Goal: Task Accomplishment & Management: Manage account settings

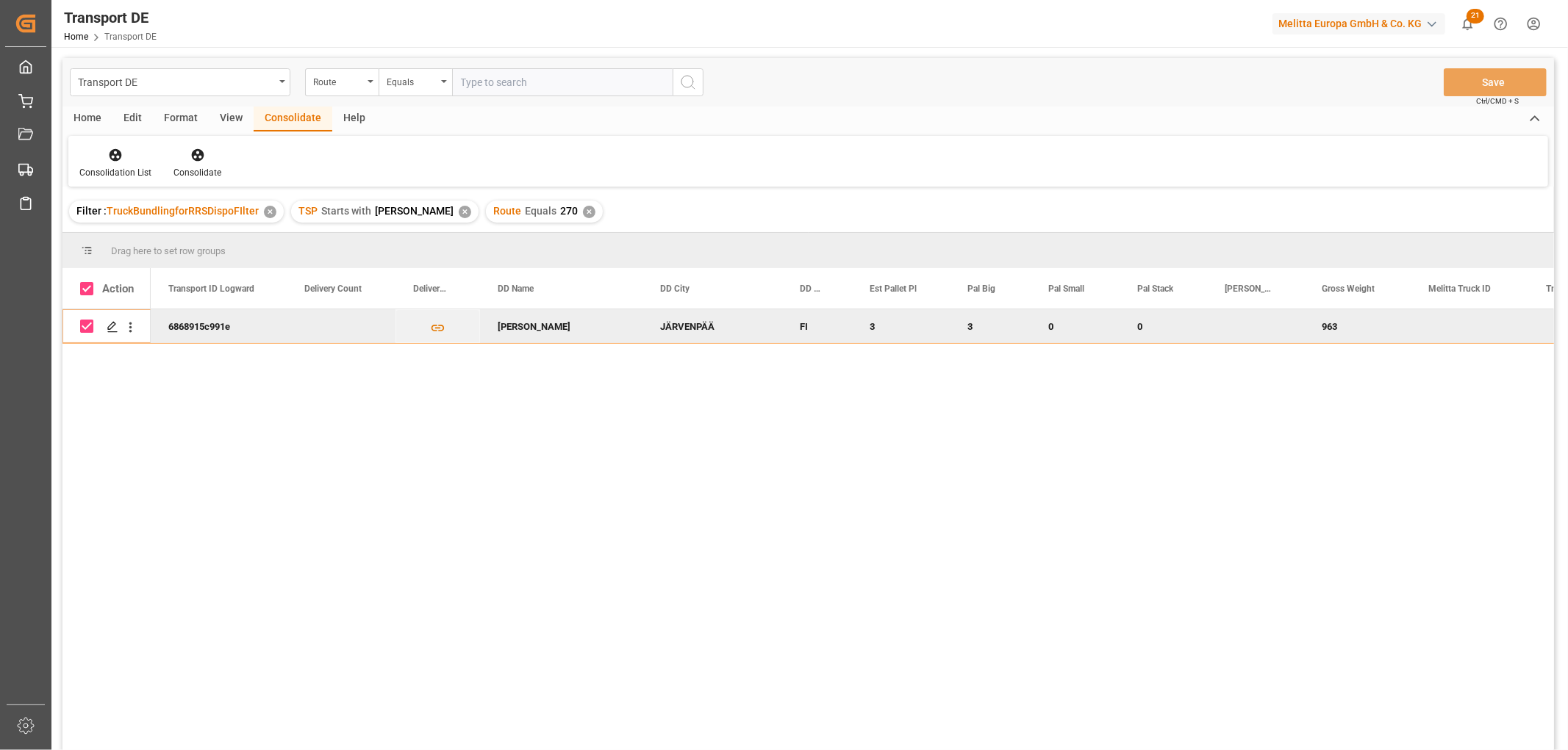
click at [87, 331] on input "Press Space to toggle row selection (checked)" at bounding box center [87, 326] width 14 height 14
checkbox input "false"
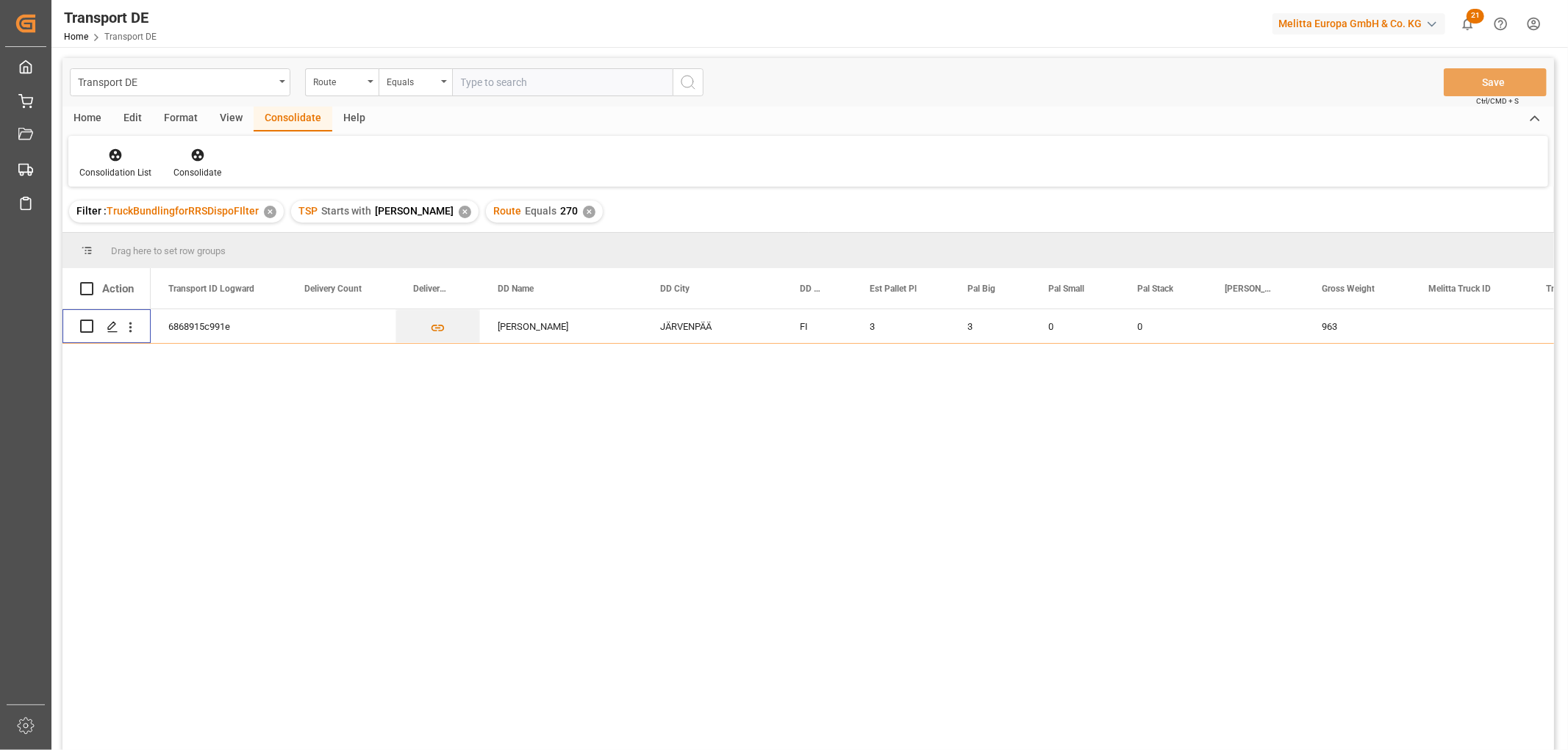
click at [583, 215] on div "✕" at bounding box center [588, 212] width 13 height 13
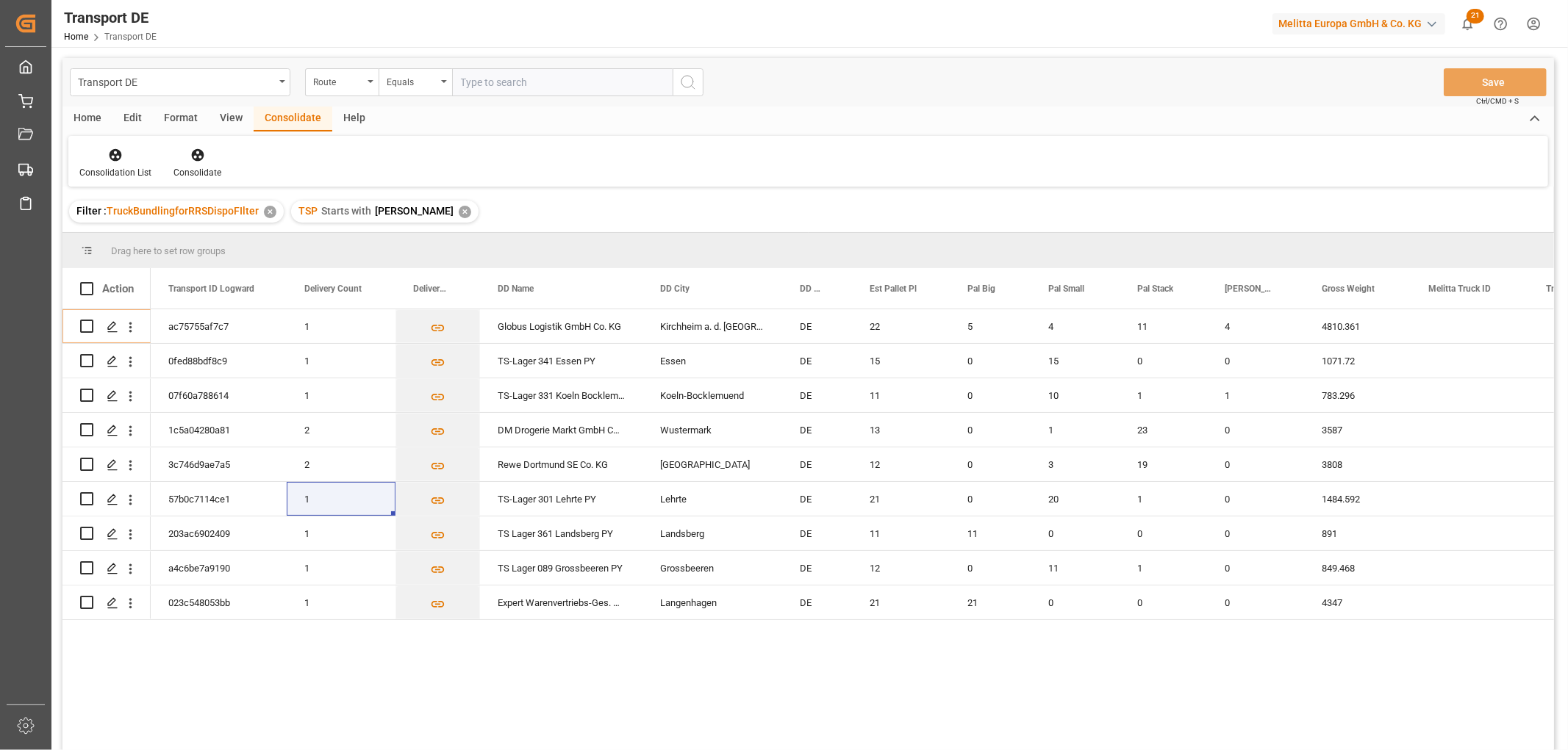
click at [459, 214] on div "✕" at bounding box center [465, 212] width 13 height 13
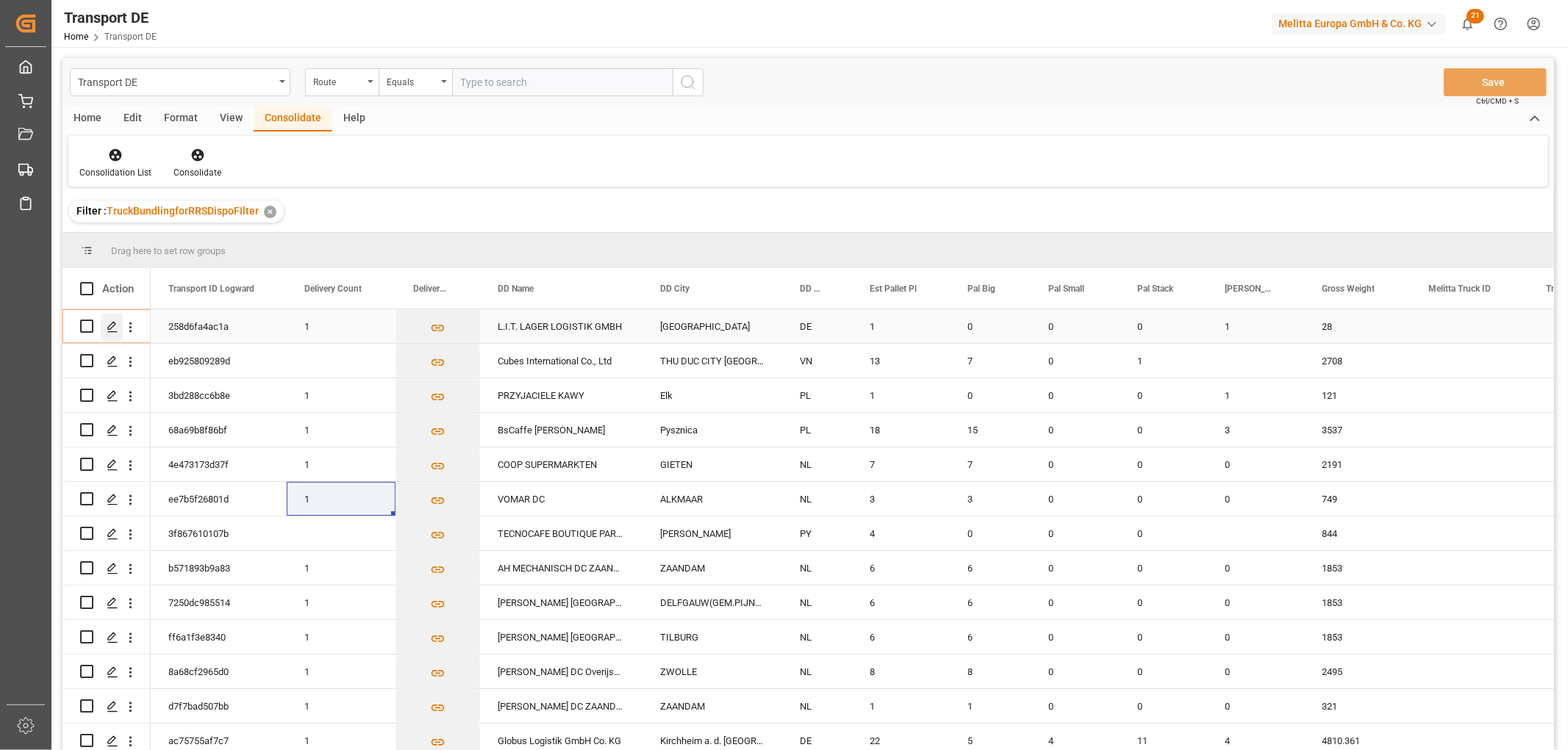
click at [108, 324] on icon "Press SPACE to select this row." at bounding box center [112, 327] width 12 height 12
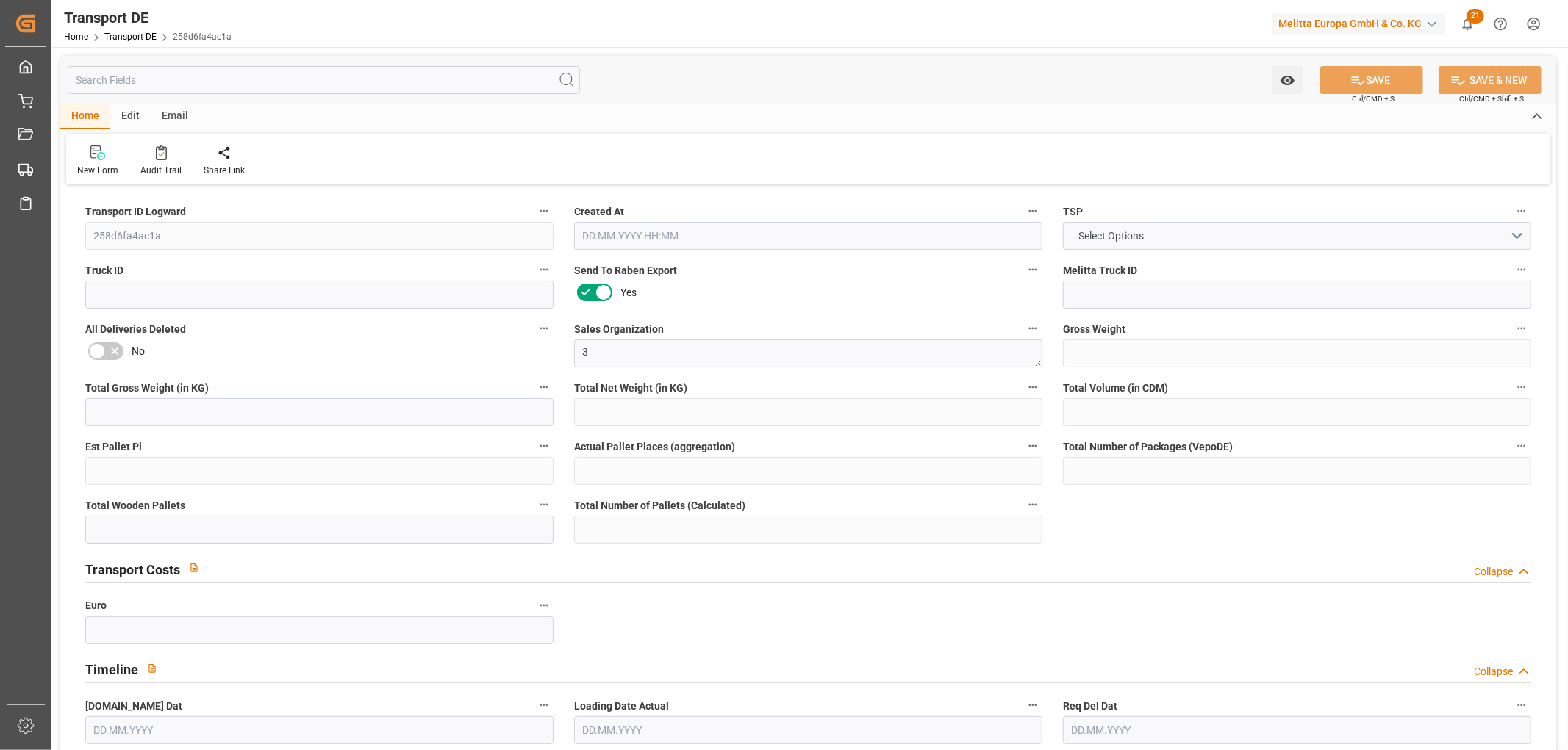
type input "28"
type input "3.562"
type input "2.845"
type input "164.893"
type input "1"
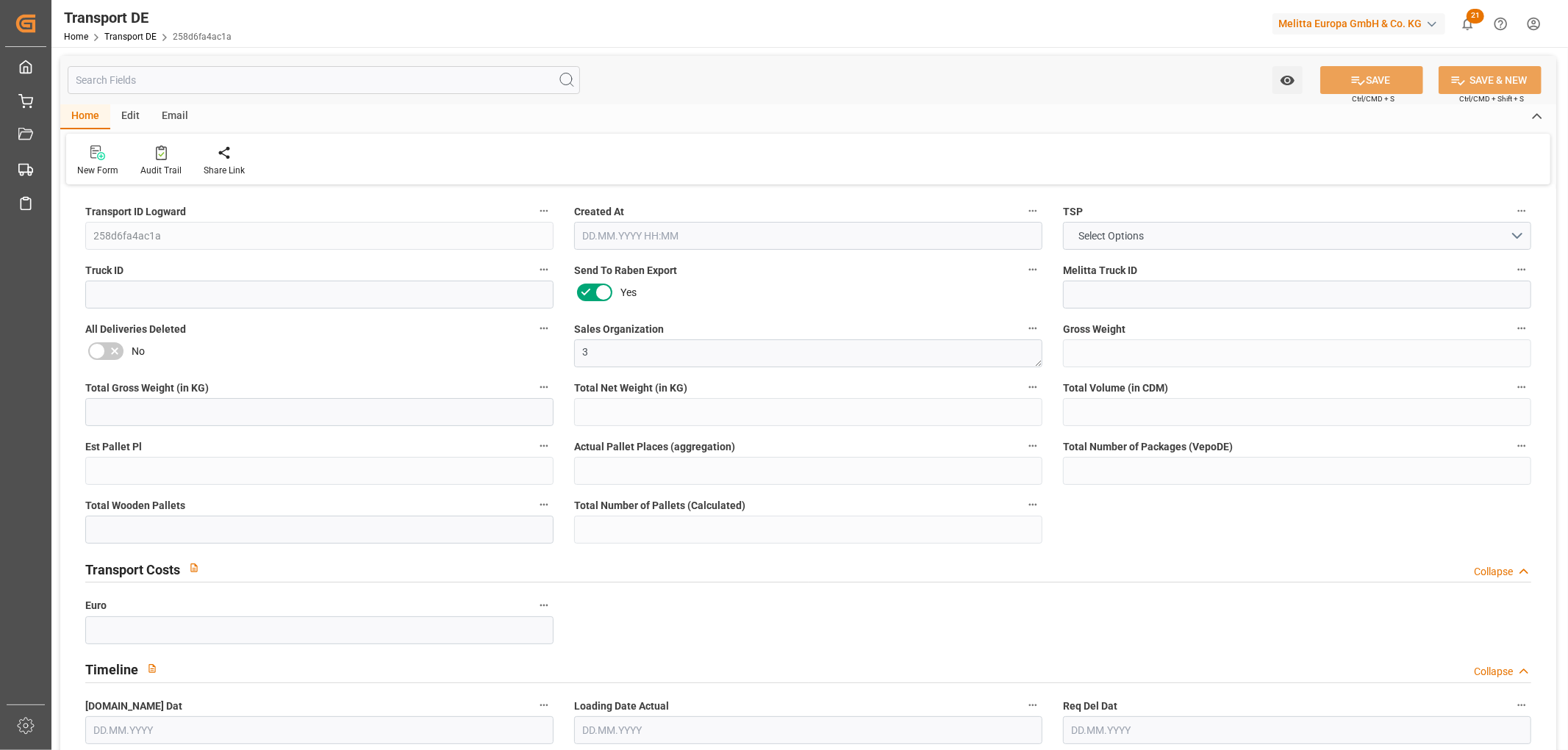
type input "0"
type input "1"
type input "0"
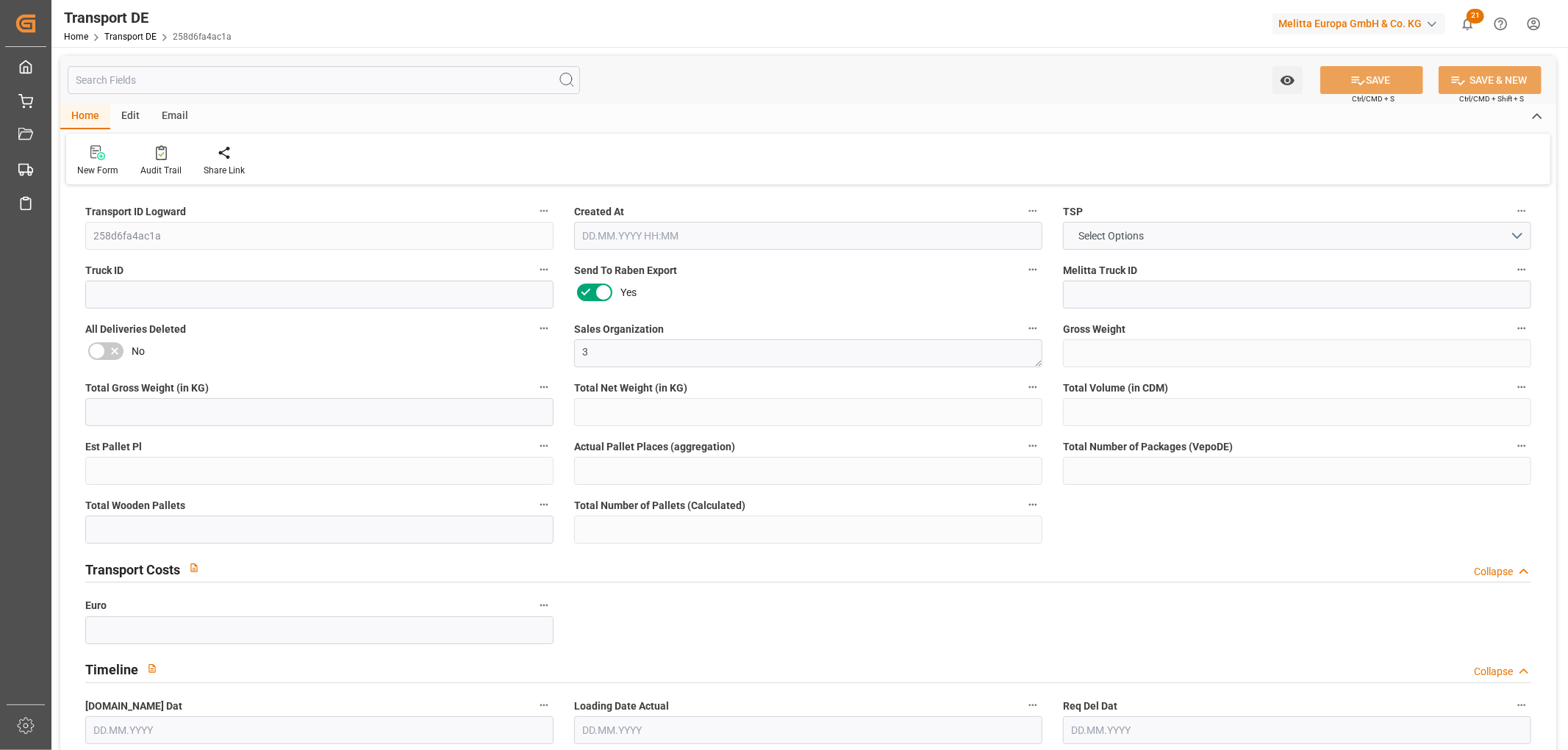
type input "28"
type input "0"
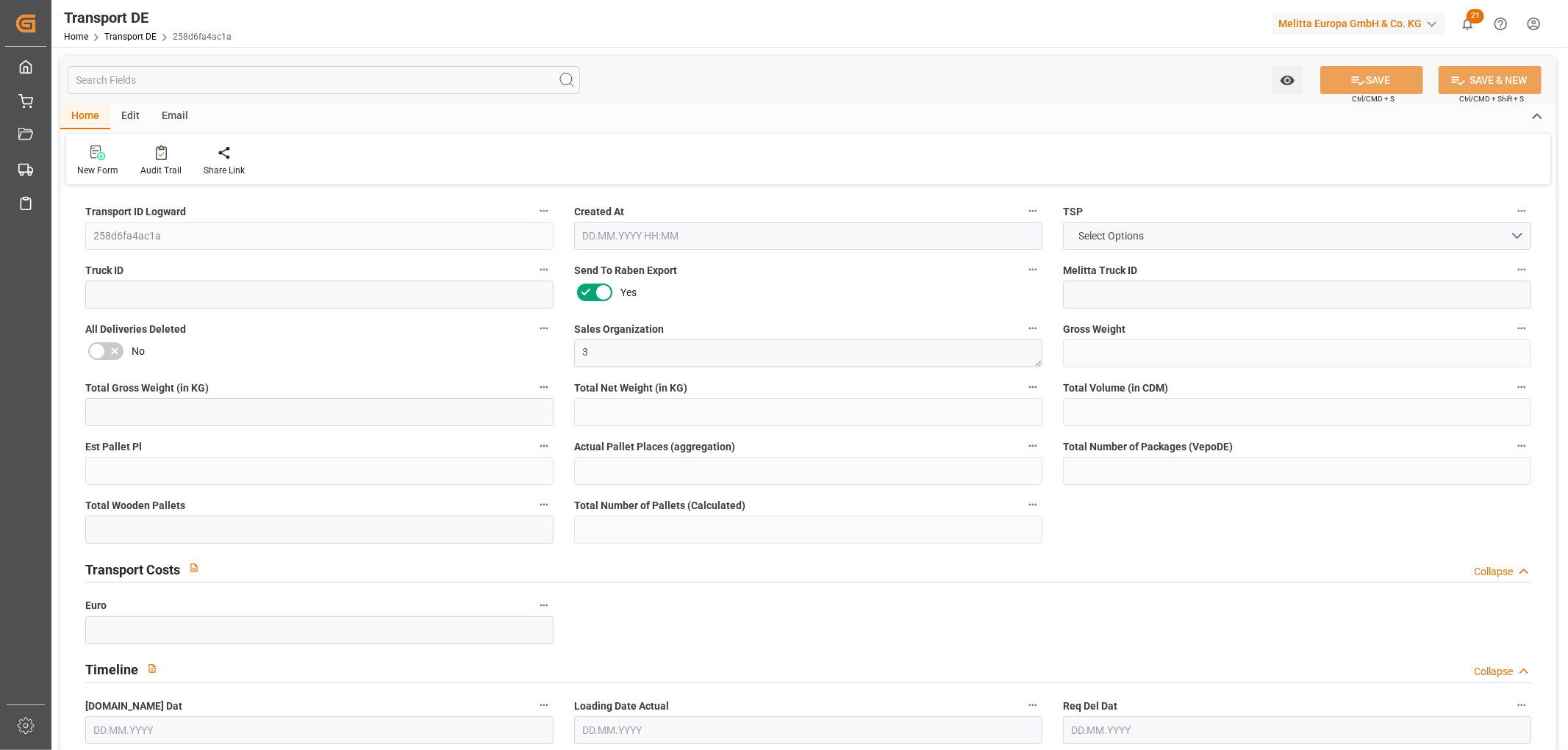
type input "0"
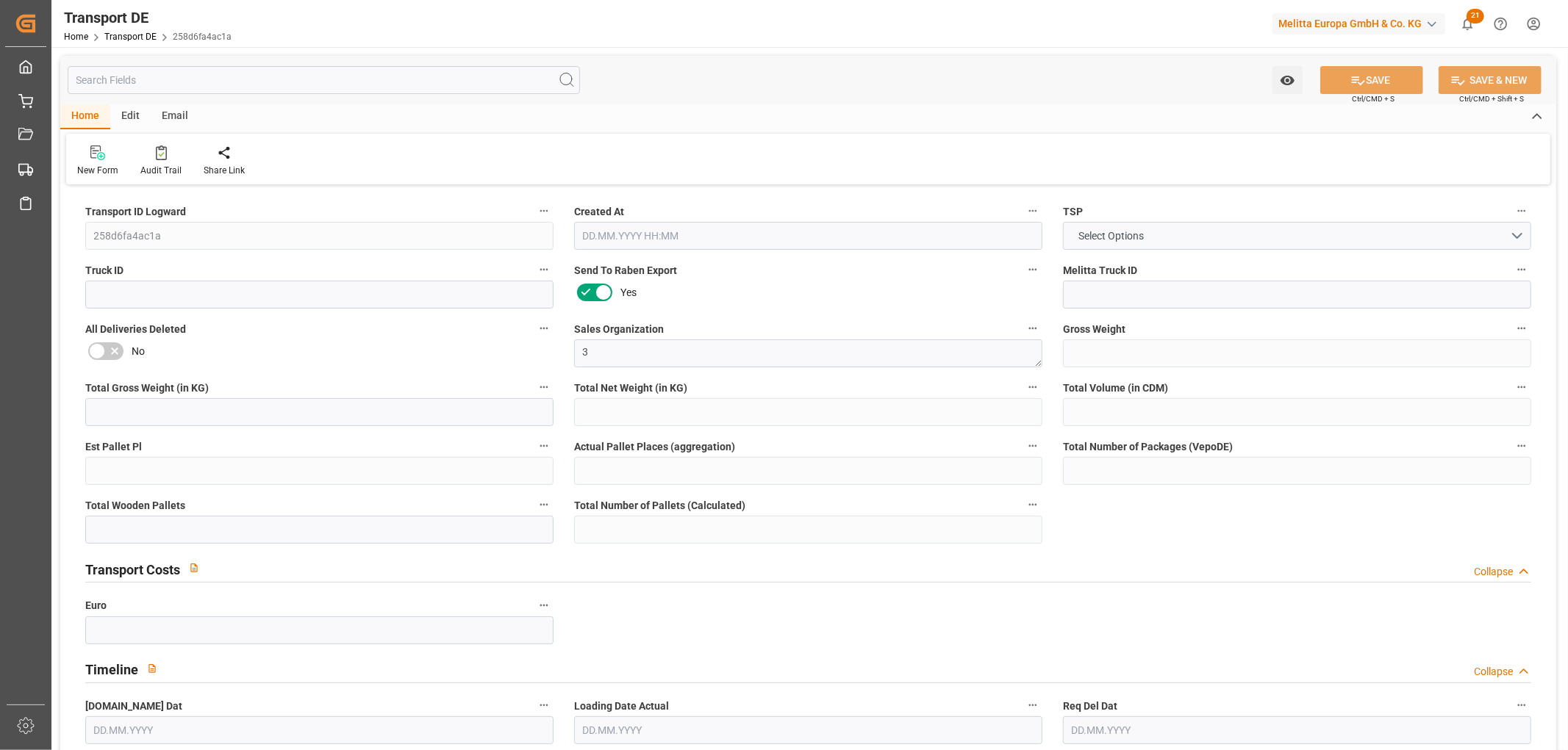
type input "0"
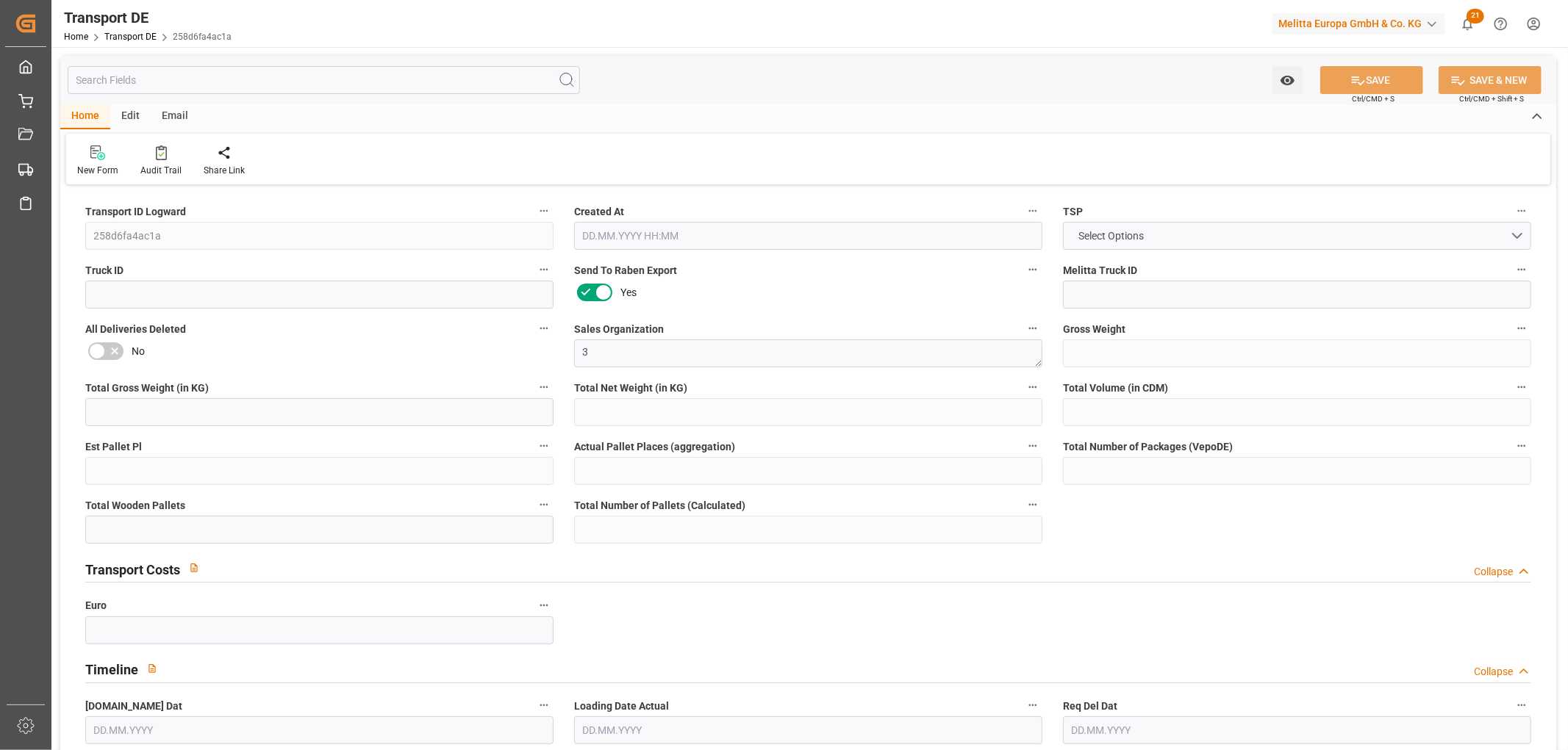
type input "0"
type input "1"
type input "0"
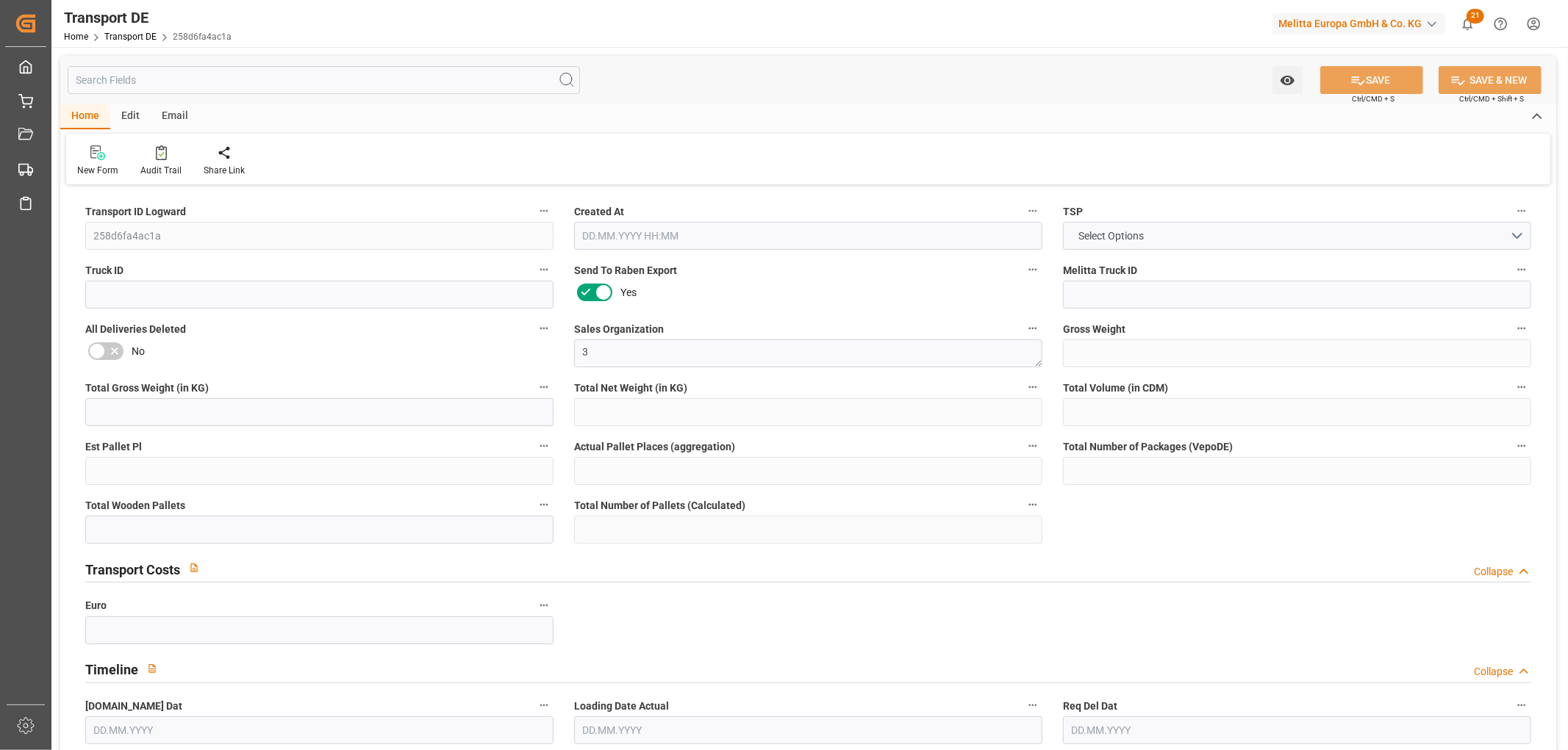
type input "0"
type input "3.039"
type input "0"
type input "[DATE] 14:50"
type input "[DATE]"
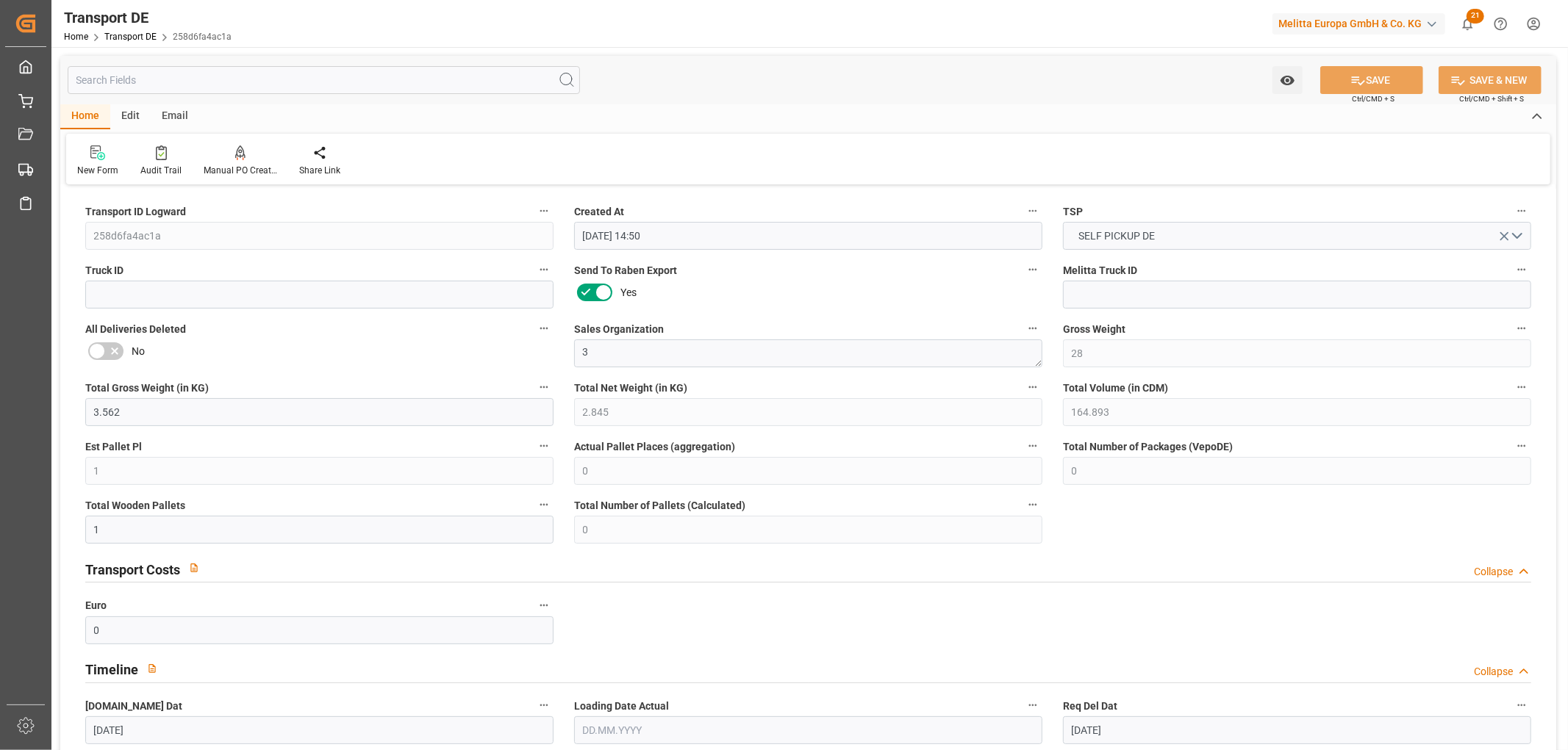
type input "[DATE]"
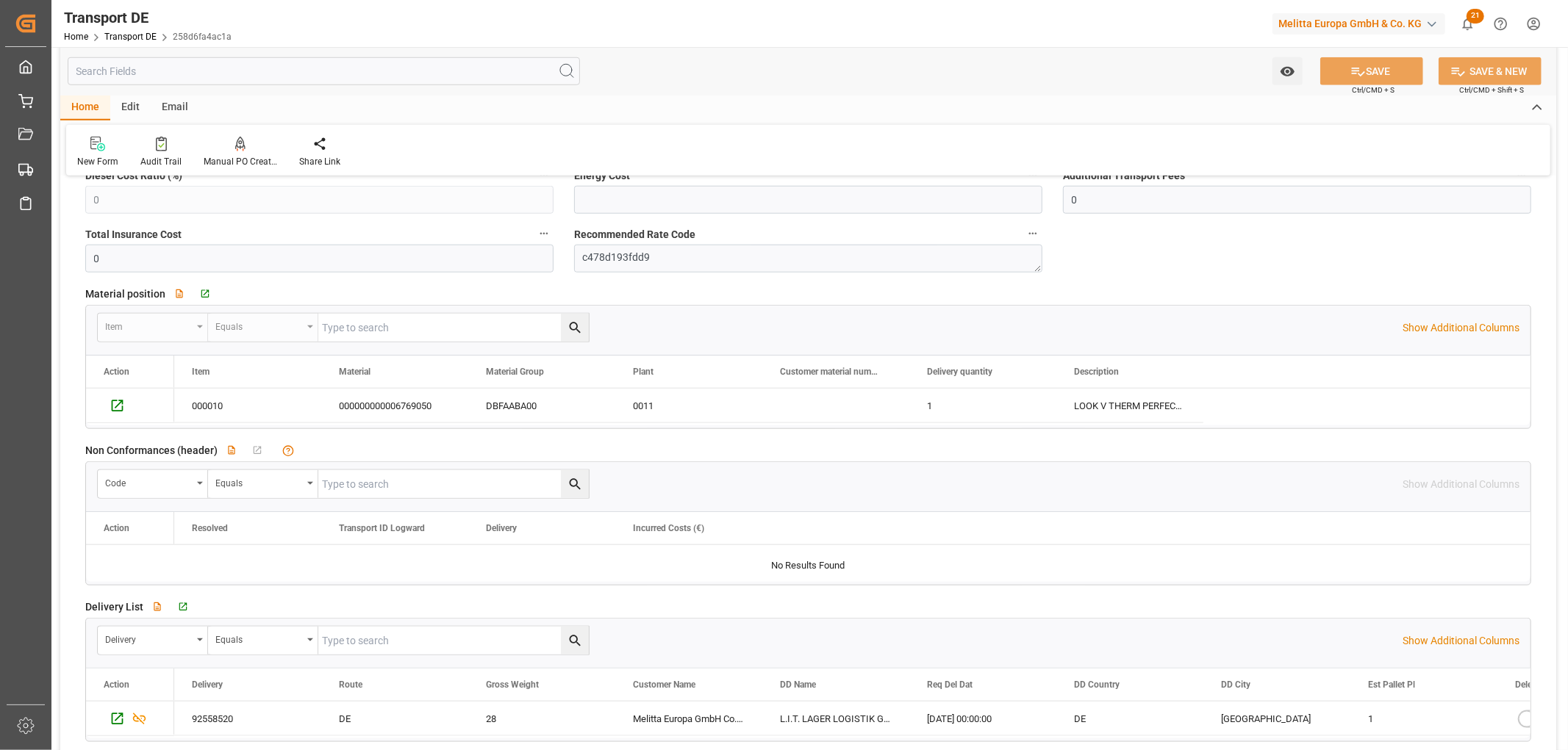
scroll to position [652, 0]
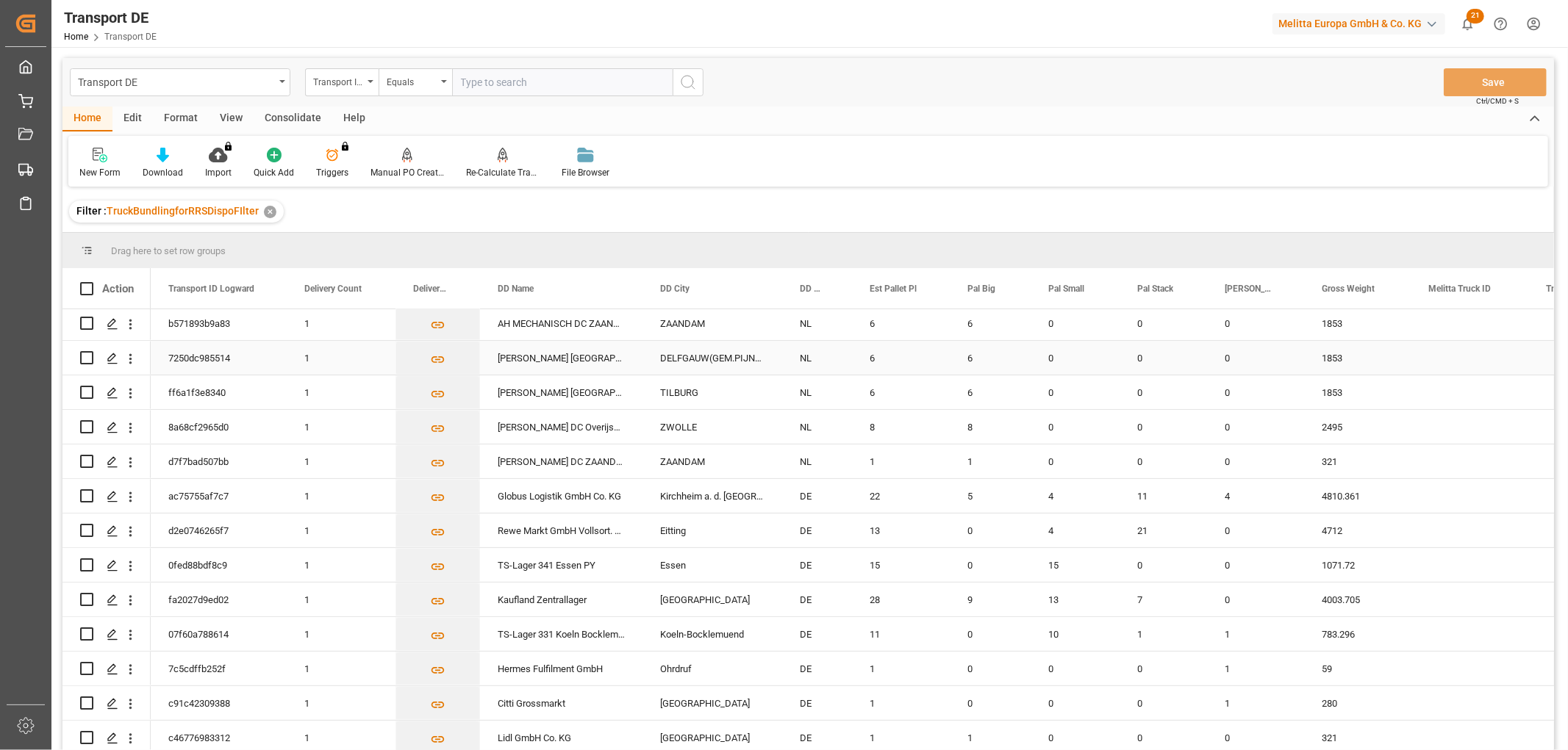
scroll to position [408, 0]
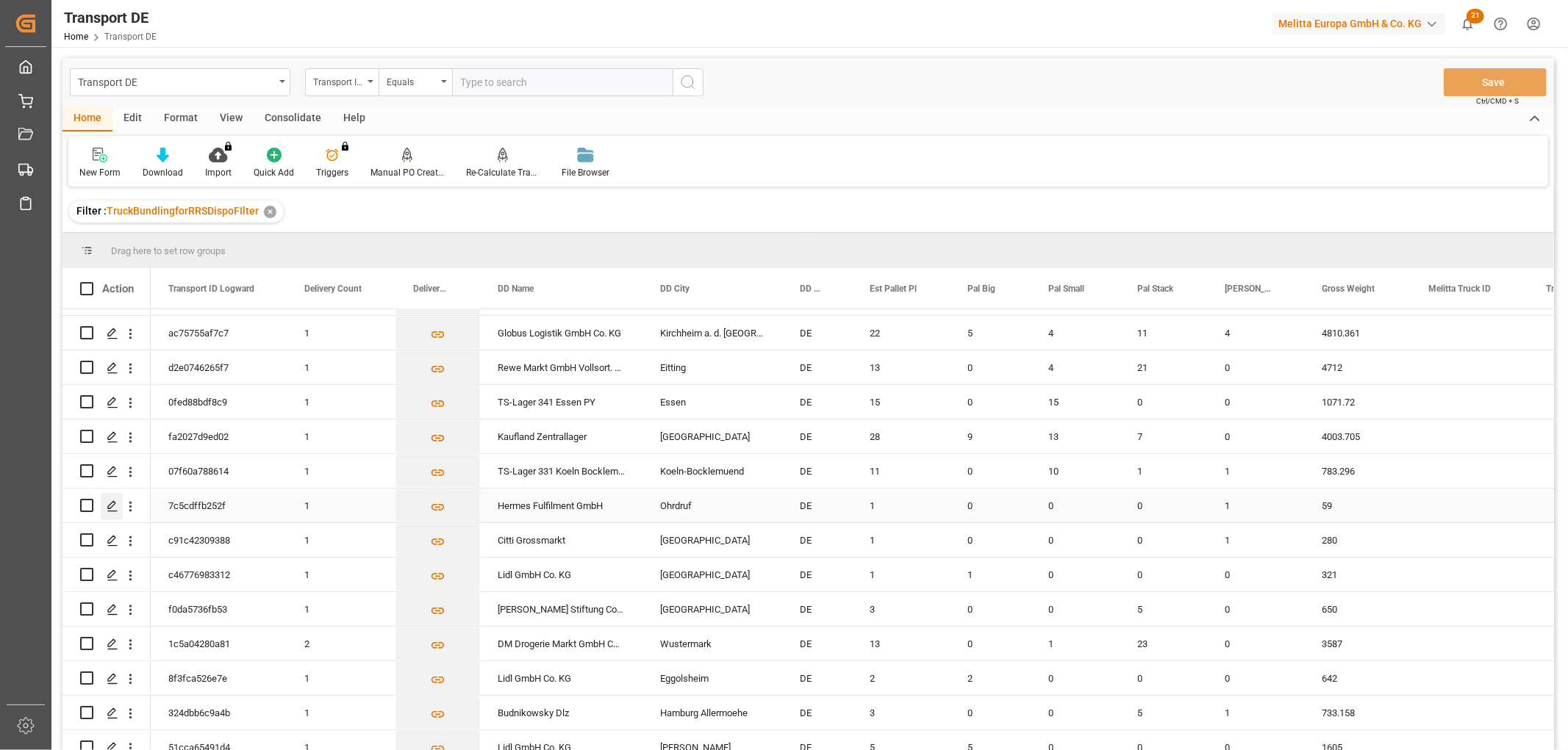
click at [106, 501] on icon "Press SPACE to select this row." at bounding box center [112, 506] width 12 height 12
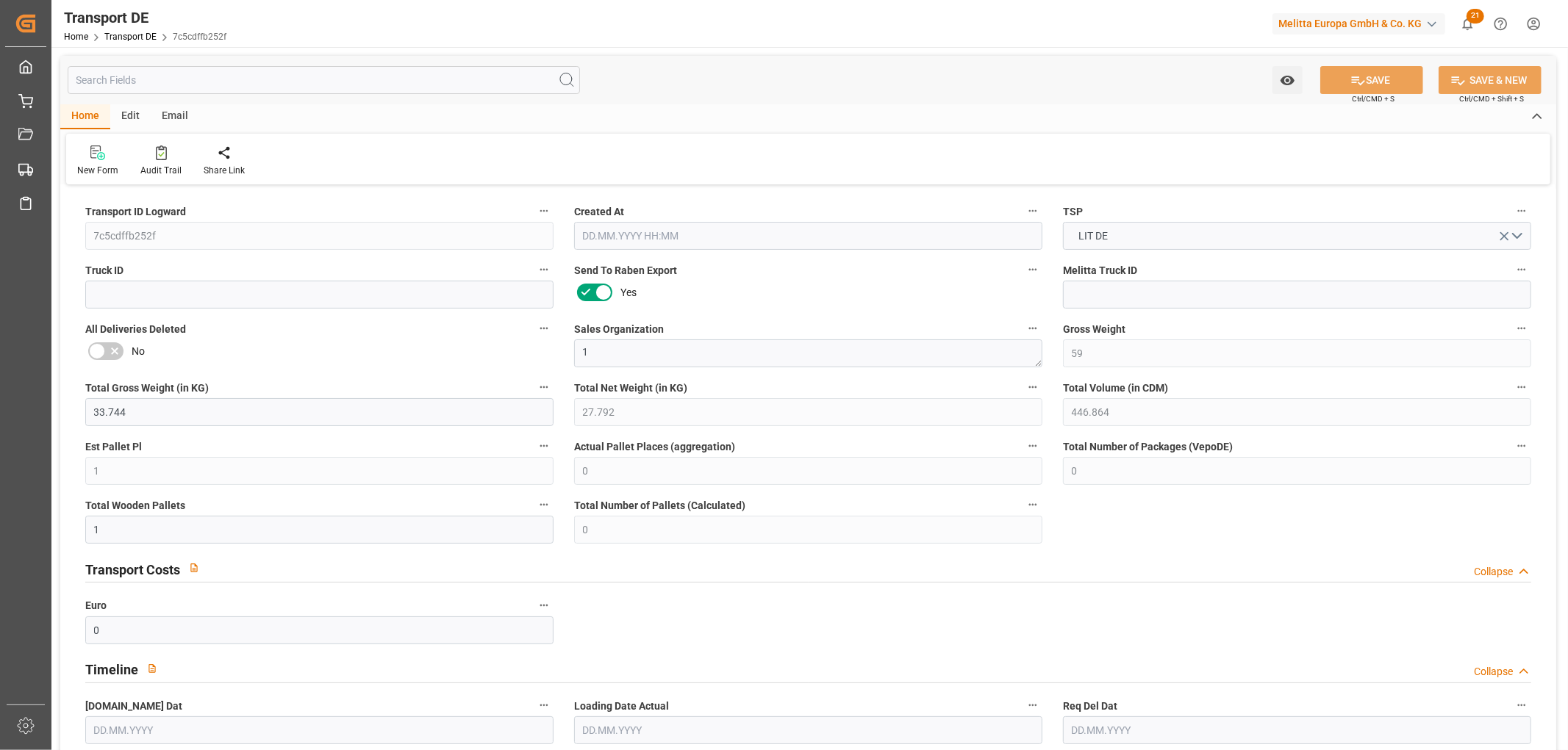
type input "59"
type input "33.744"
type input "27.792"
type input "446.864"
type input "1"
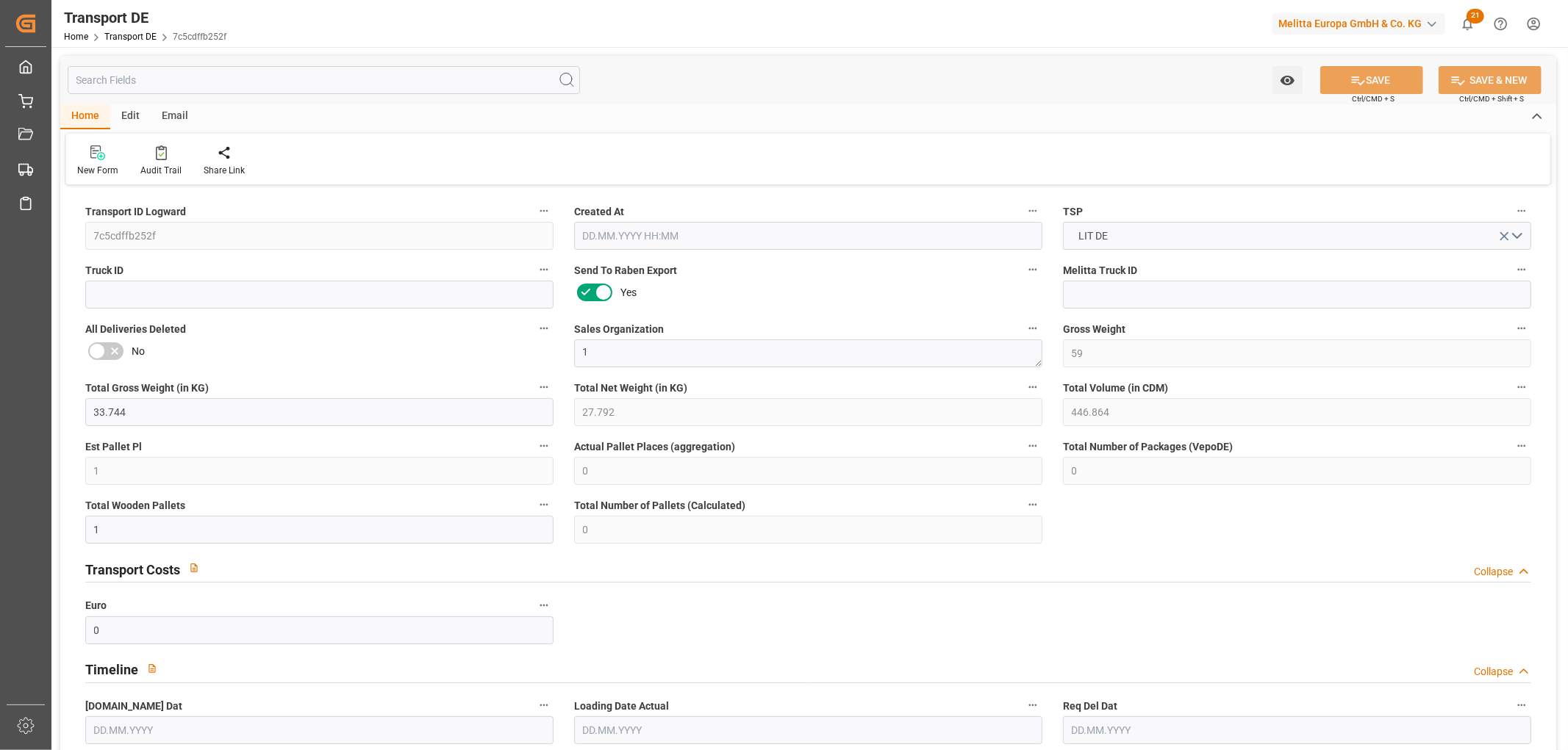
type input "0"
type input "1"
type input "0"
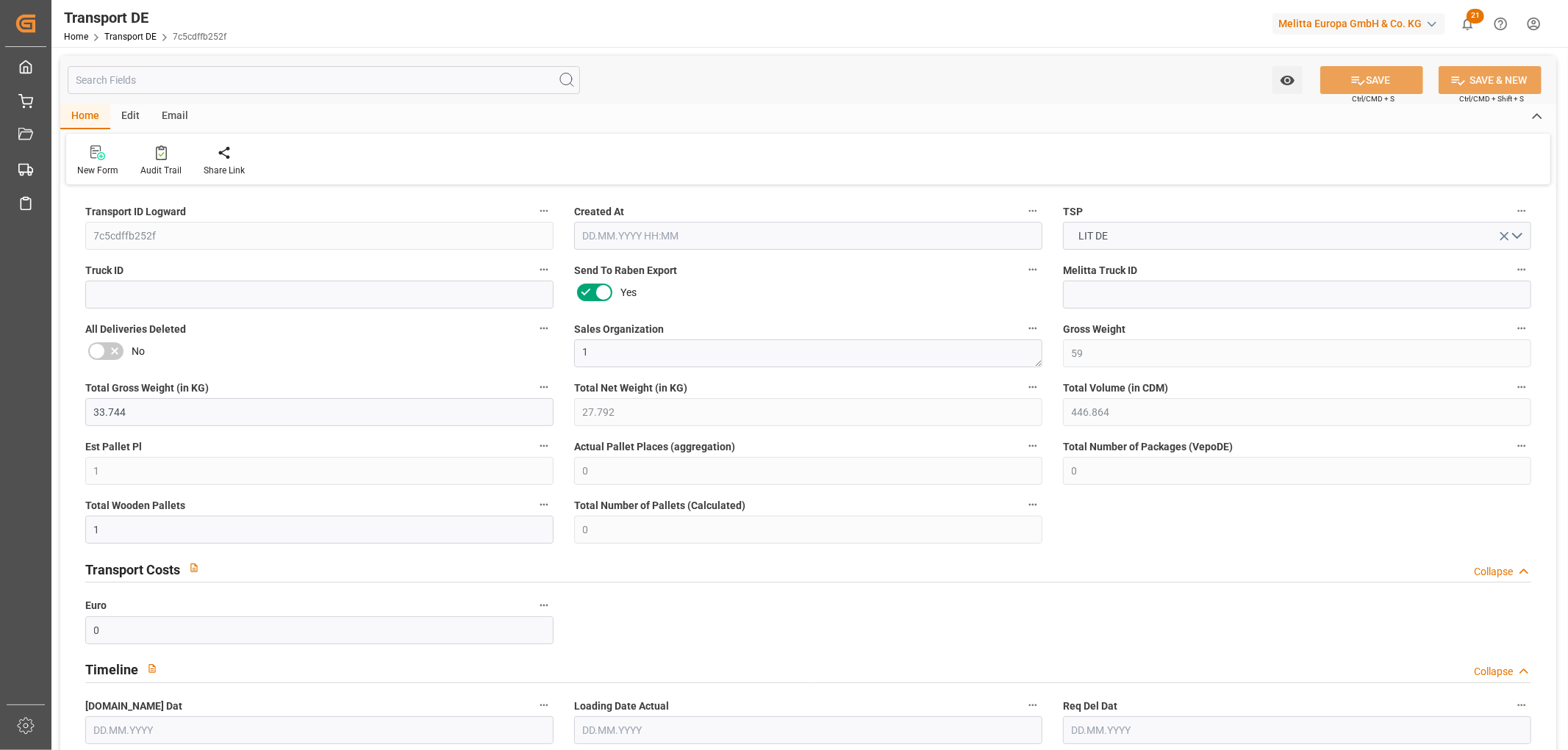
type input "99"
type input "0"
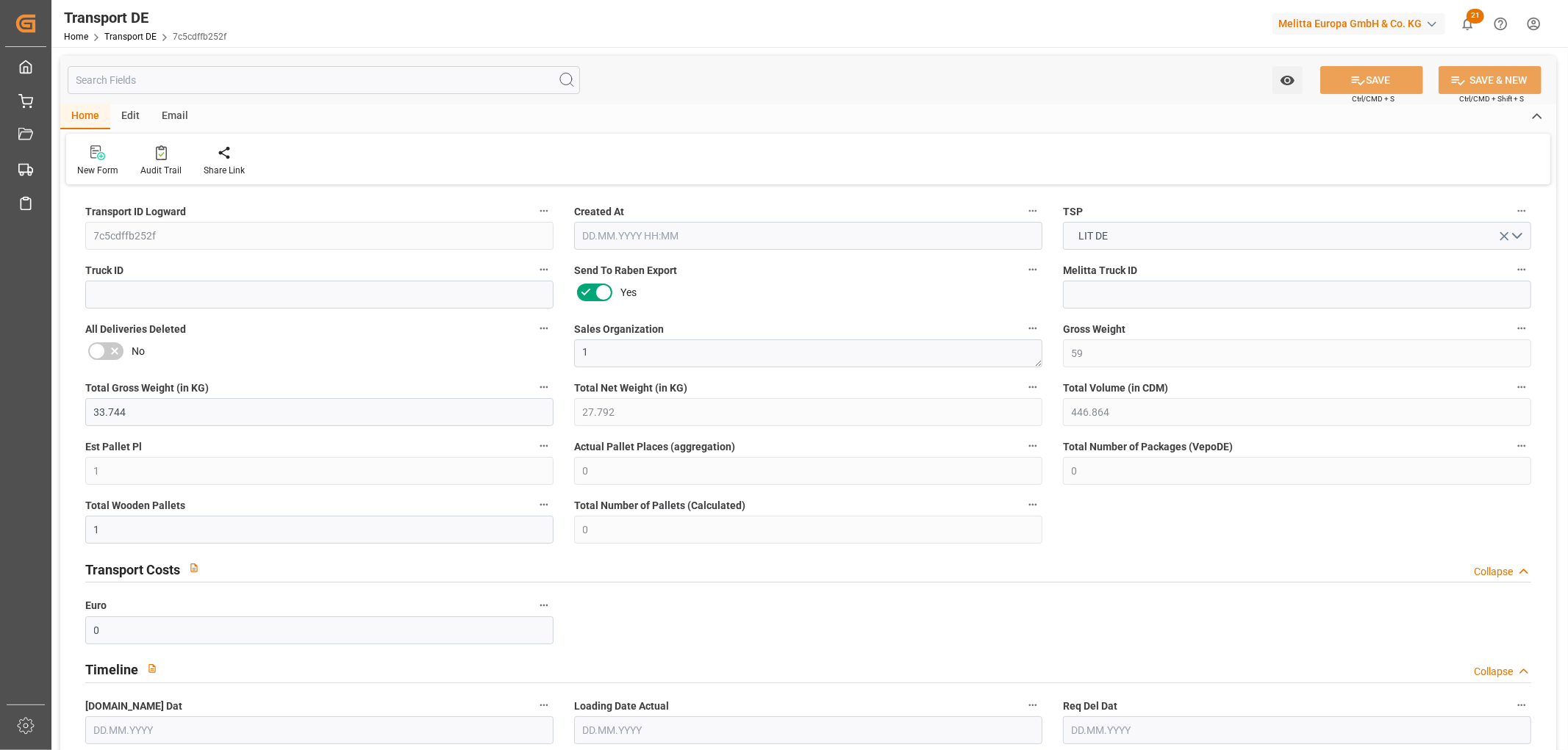
type input "0"
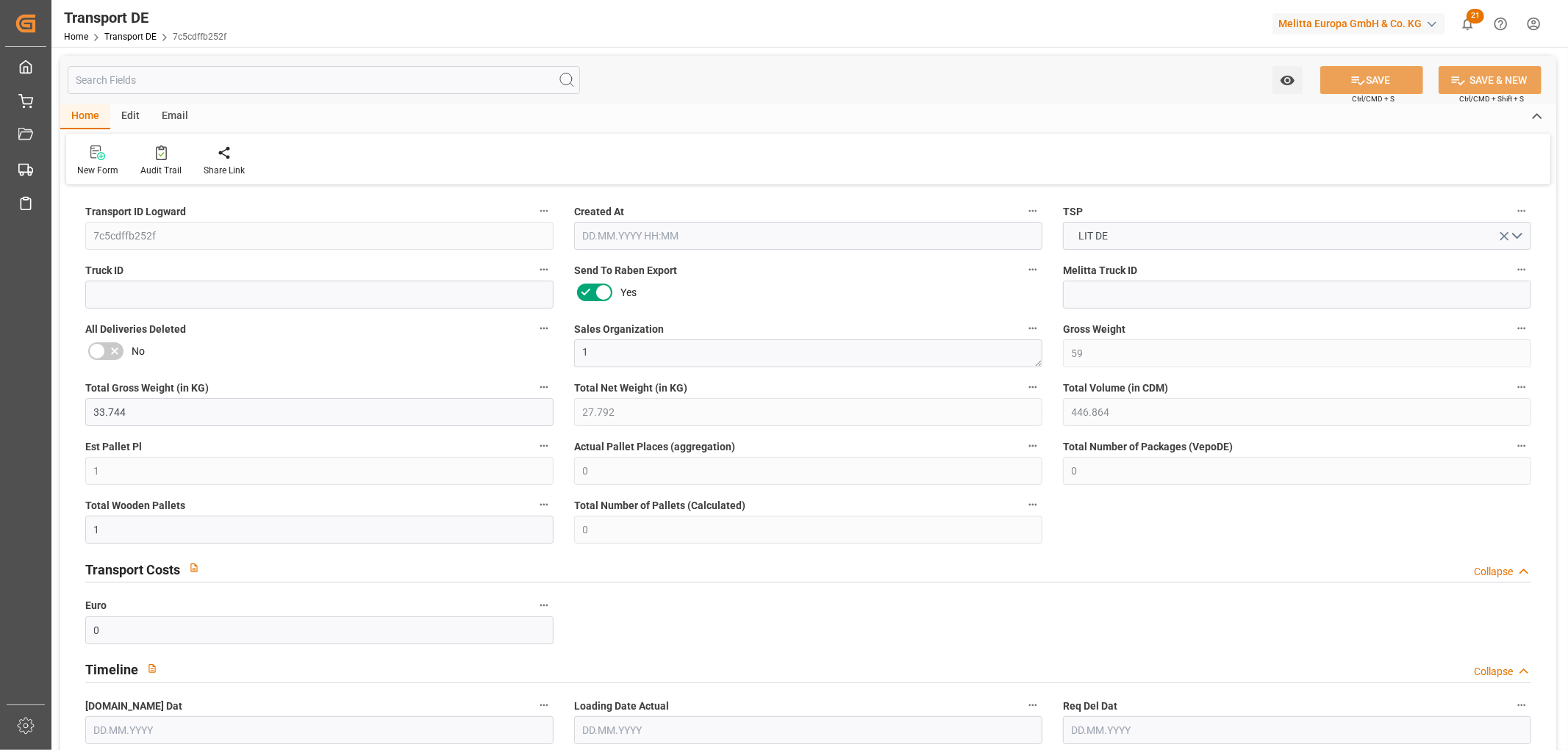
type input "0"
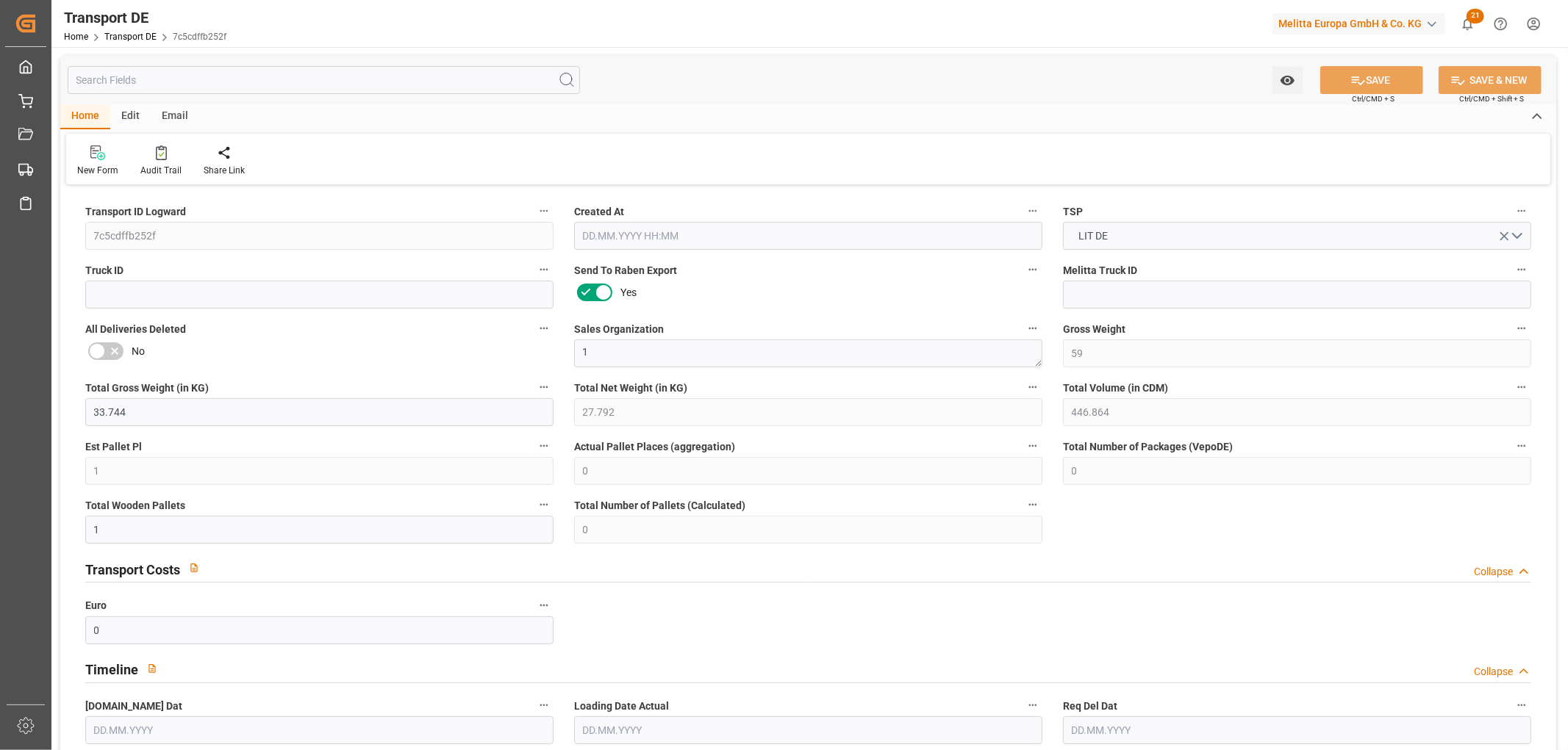
type input "0"
type input "1"
type input "0"
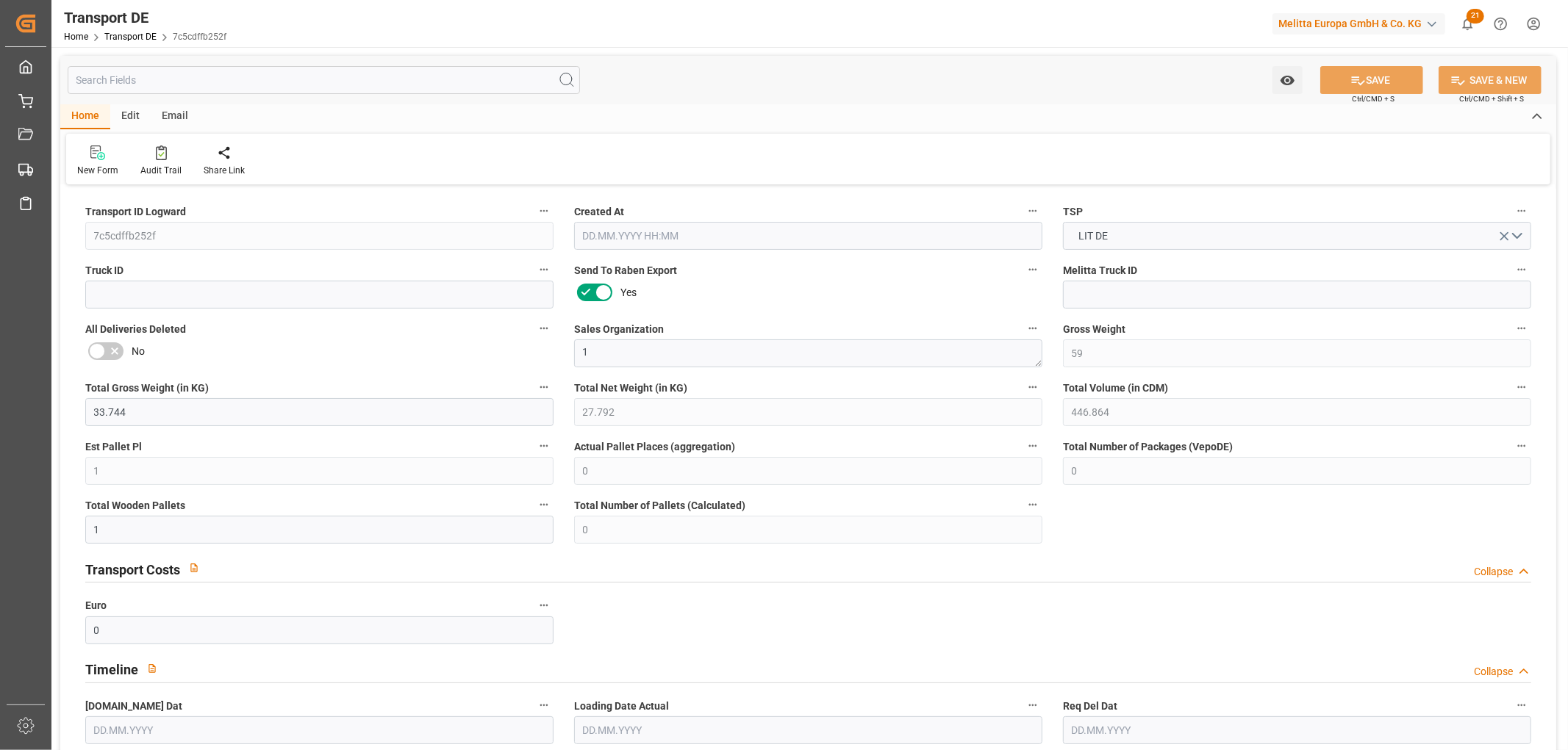
type input "16"
type input "78.12"
type input "66.1"
type input "[DATE] 23:01"
type input "[DATE]"
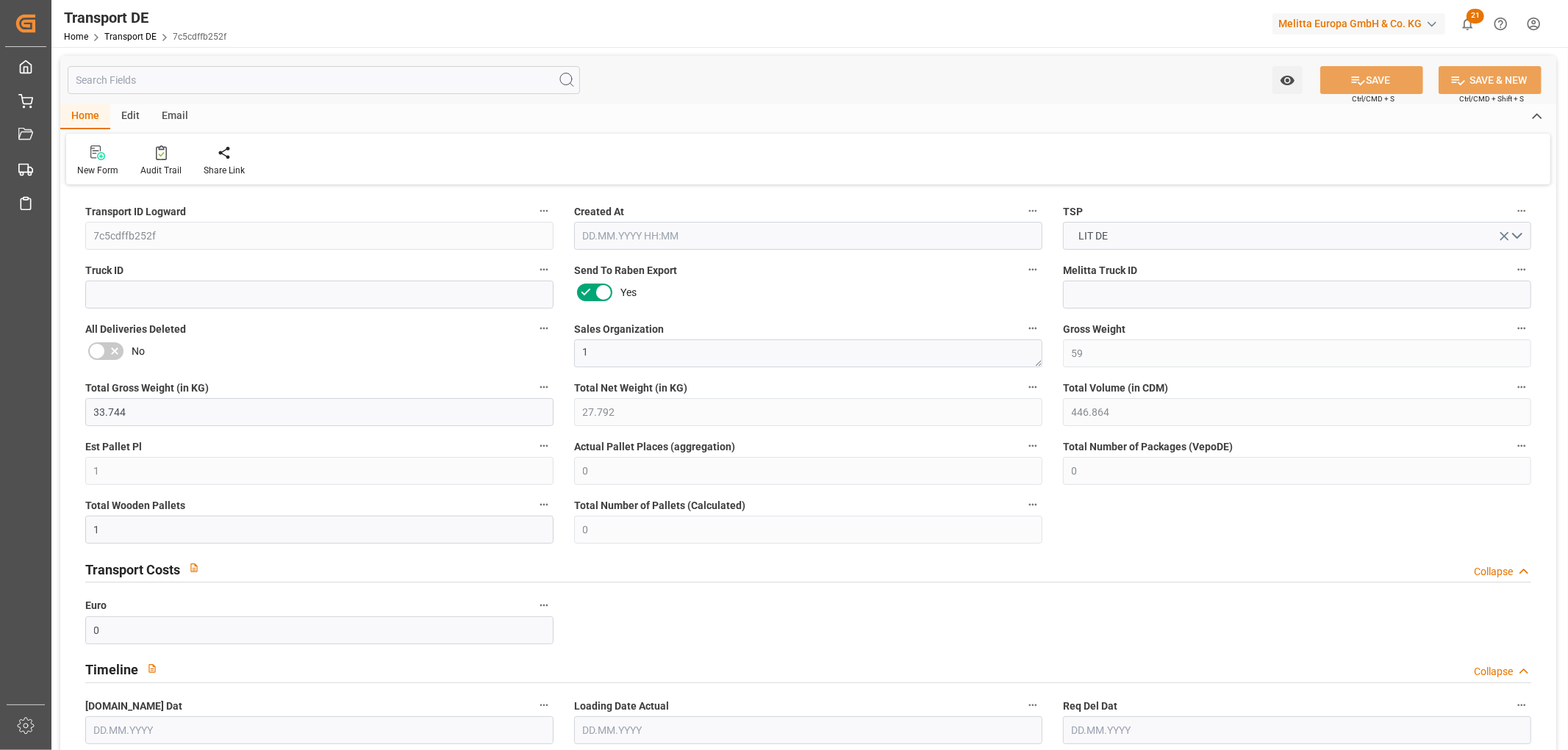
type input "[DATE]"
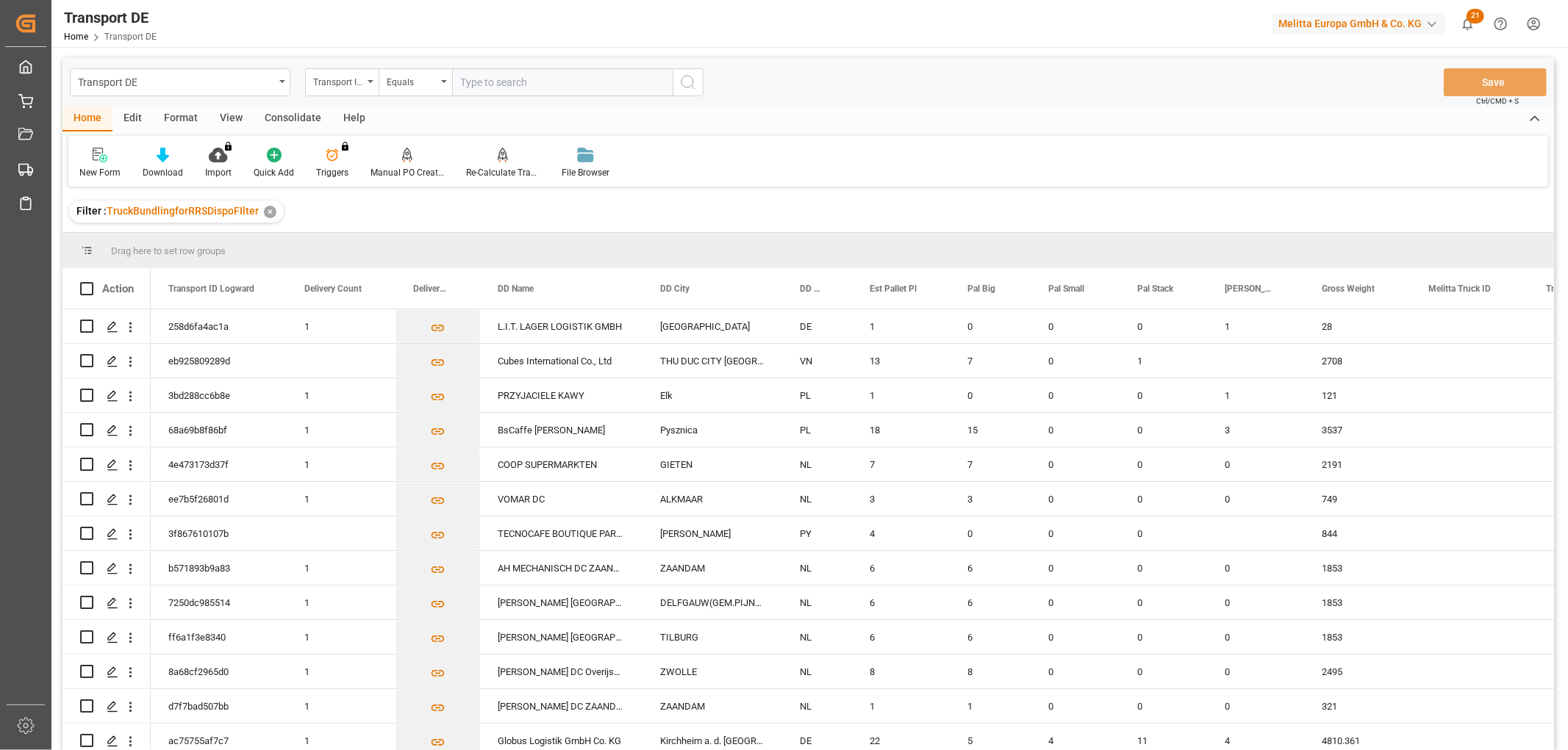
click at [1535, 23] on html "Created by potrace 1.15, written by [PERSON_NAME] [DATE]-[DATE] Created by potr…" at bounding box center [784, 375] width 1568 height 750
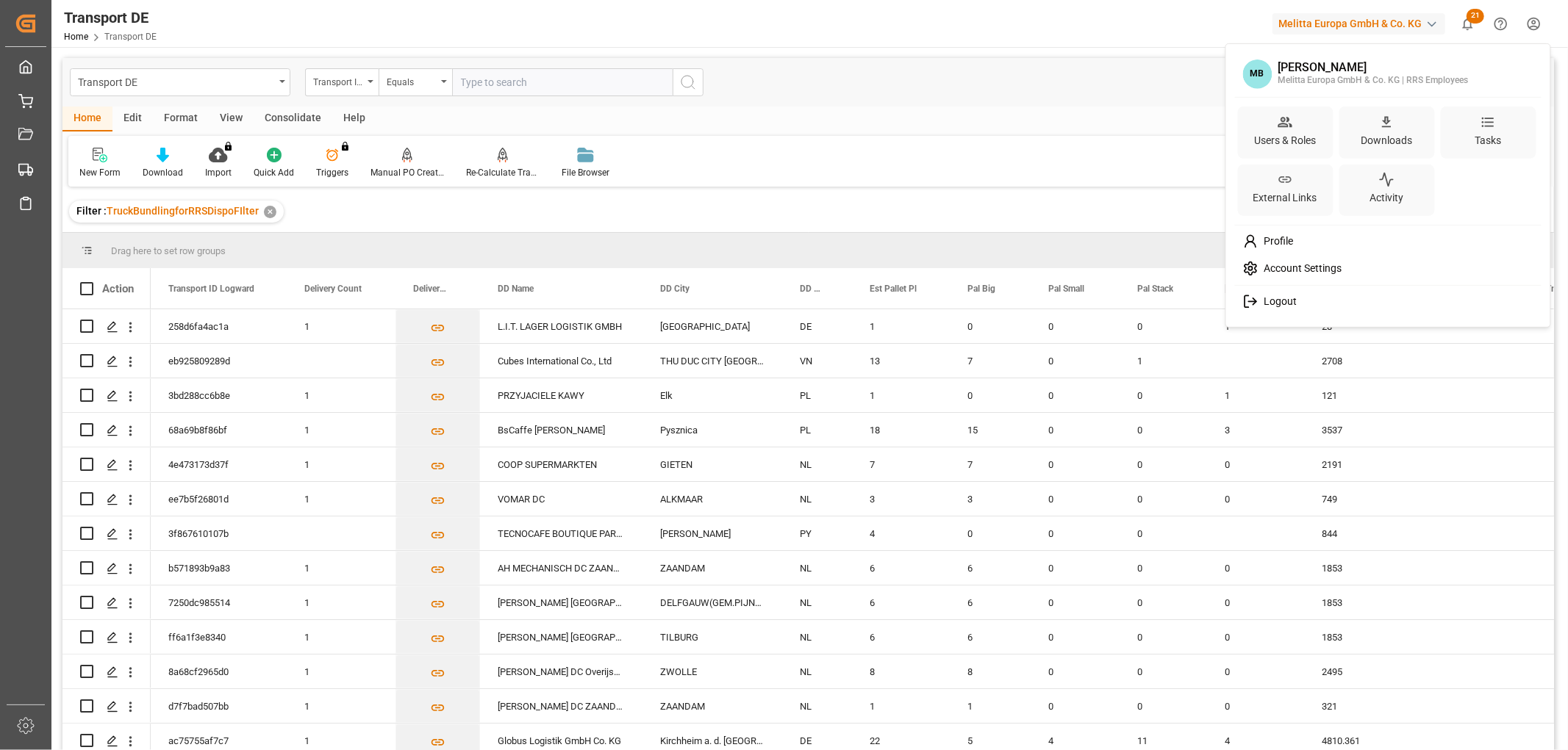
click at [1294, 307] on span "Logout" at bounding box center [1278, 302] width 39 height 14
